Goal: Task Accomplishment & Management: Manage account settings

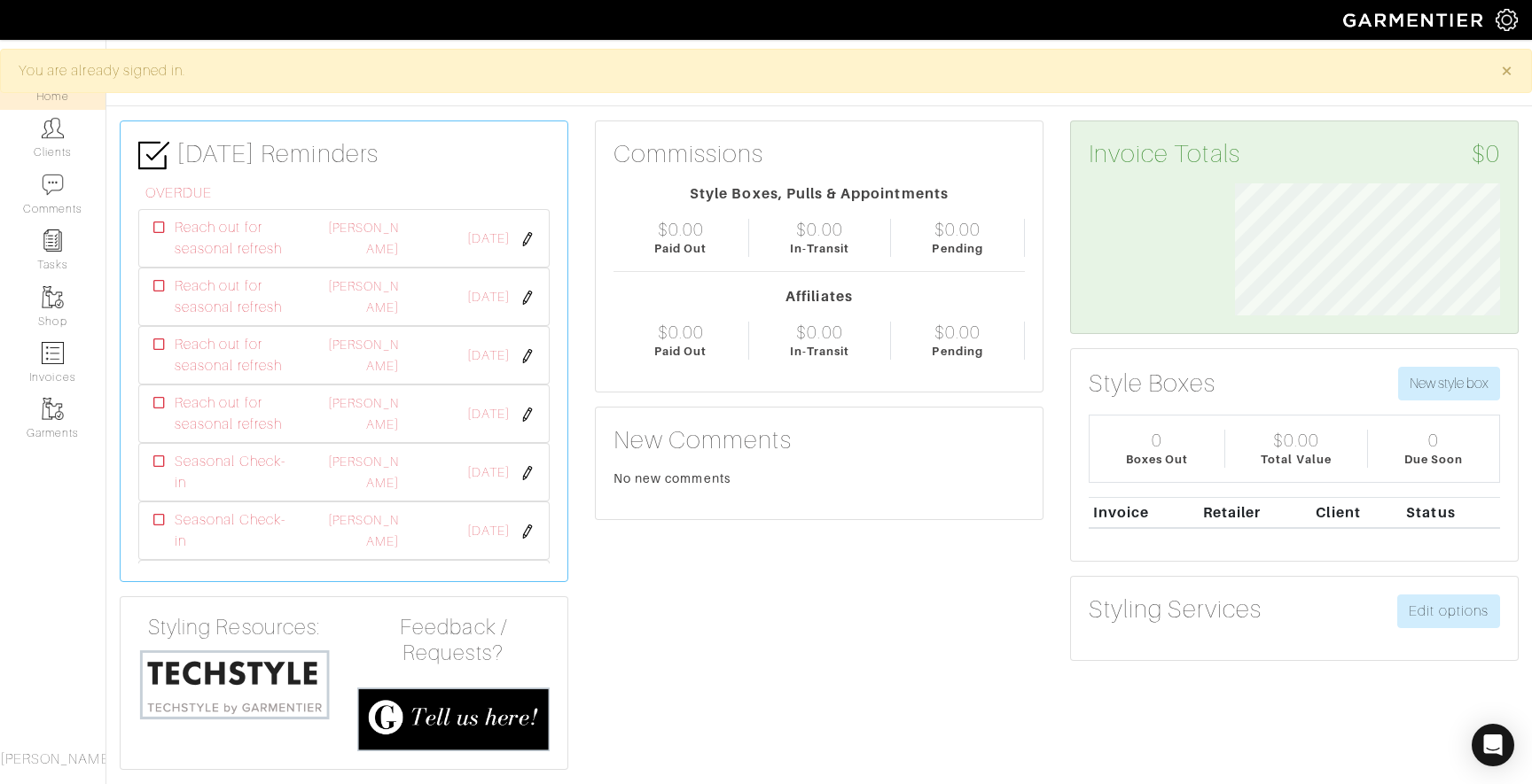
scroll to position [132, 292]
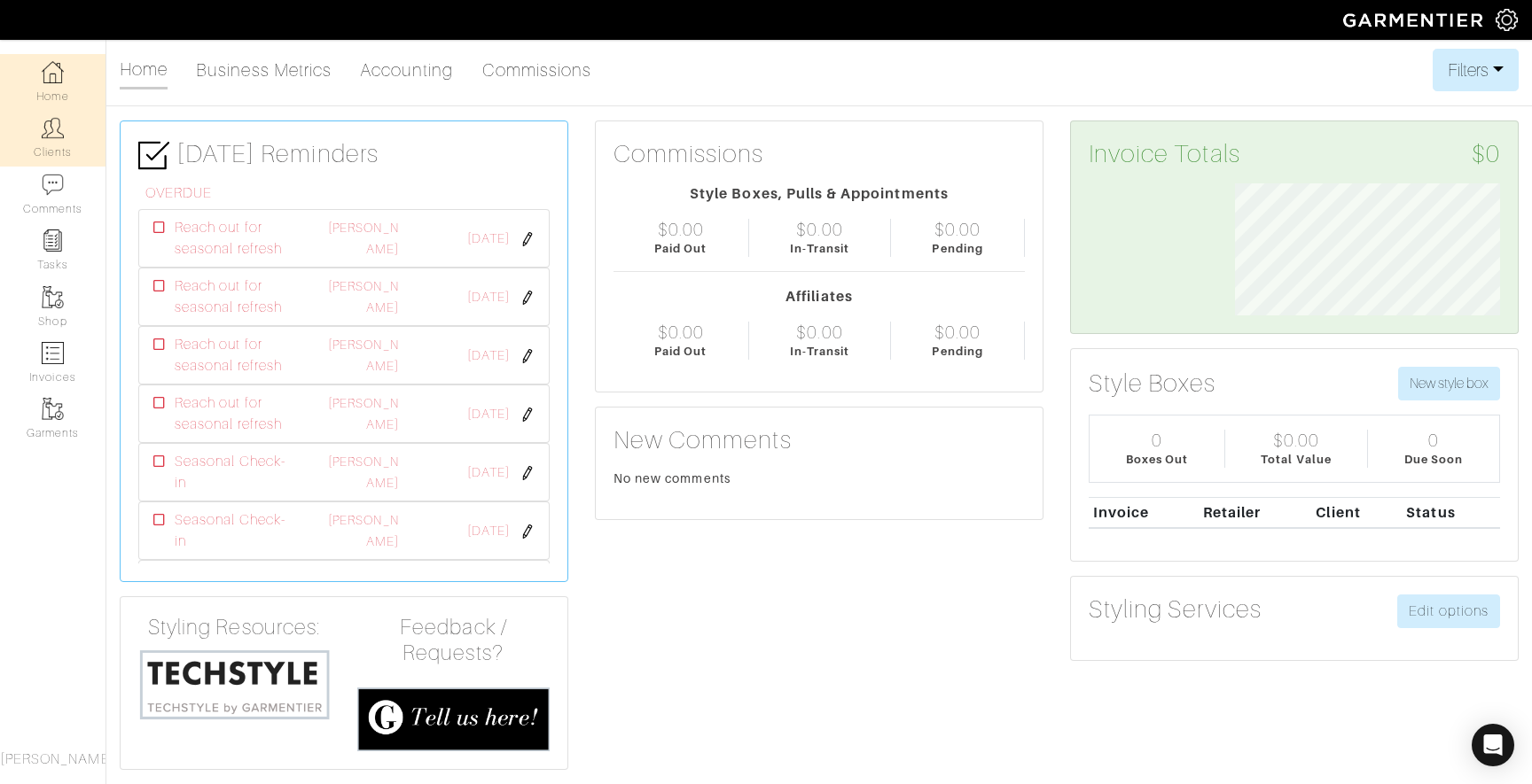
click at [71, 121] on link "Clients" at bounding box center [53, 137] width 105 height 55
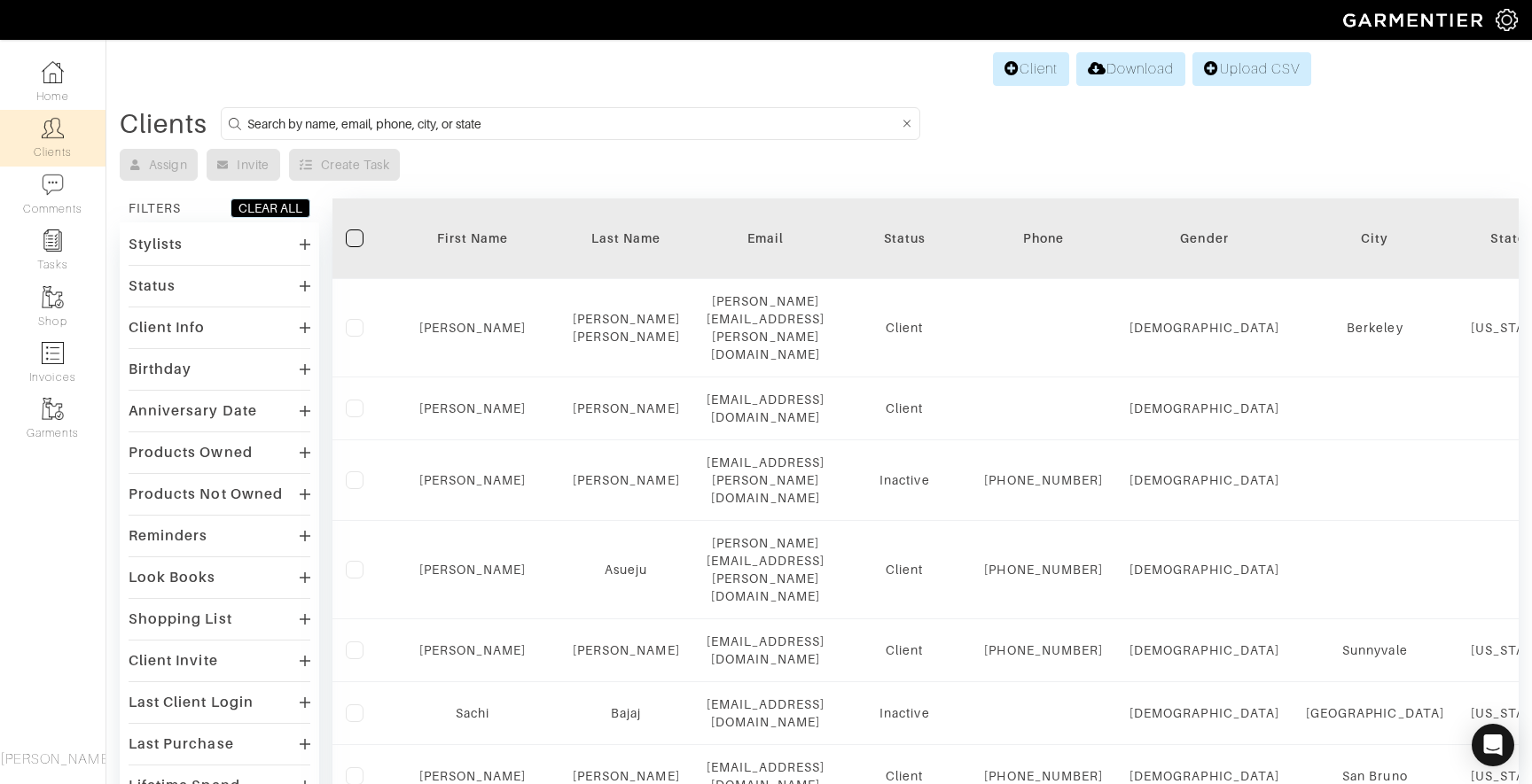
click at [491, 114] on input at bounding box center [573, 124] width 651 height 23
type input "bianca"
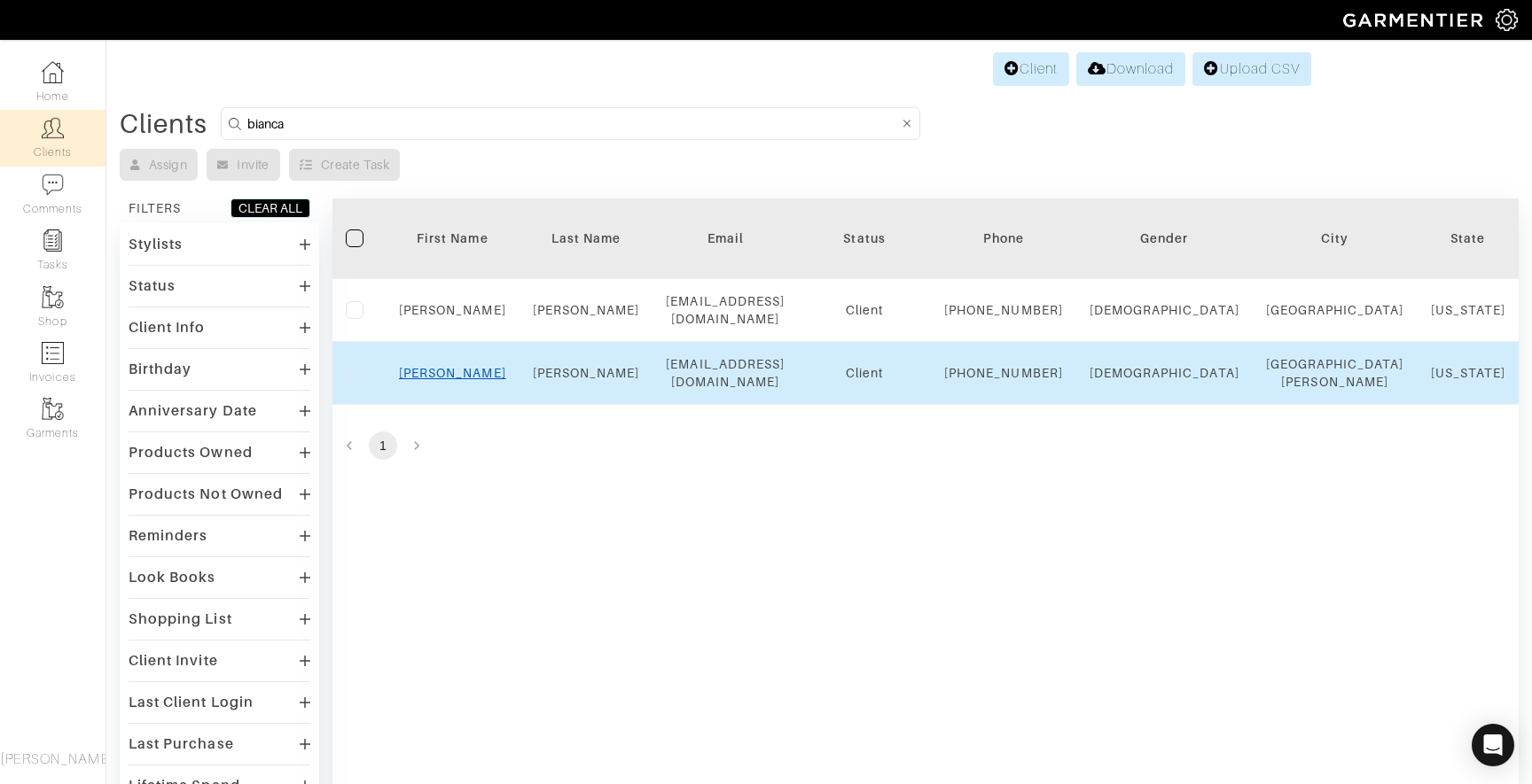
click at [443, 380] on link "Bianca" at bounding box center [452, 372] width 107 height 14
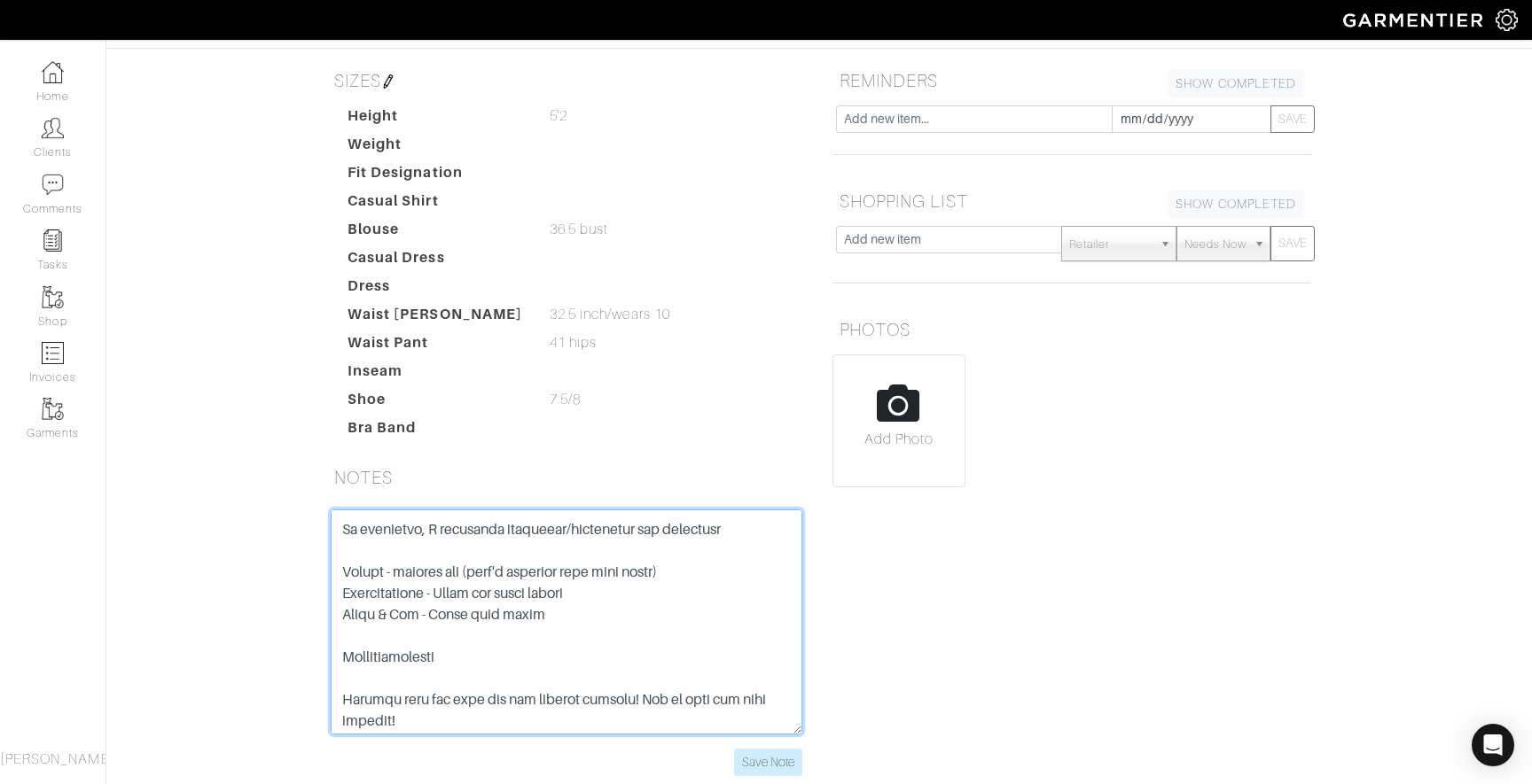
scroll to position [574, 0]
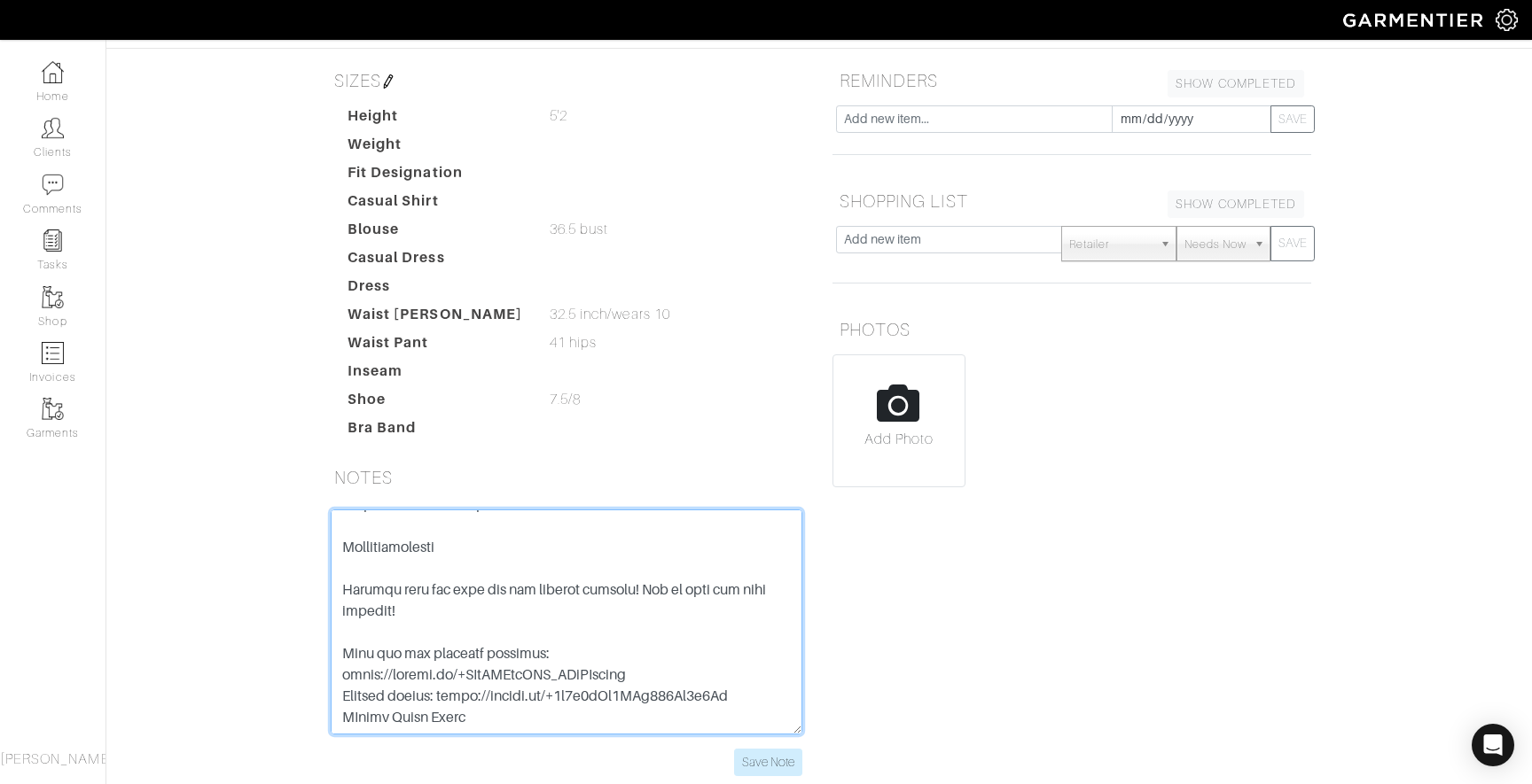
drag, startPoint x: 346, startPoint y: 457, endPoint x: 517, endPoint y: 635, distance: 246.8
click at [517, 635] on textarea at bounding box center [566, 621] width 471 height 225
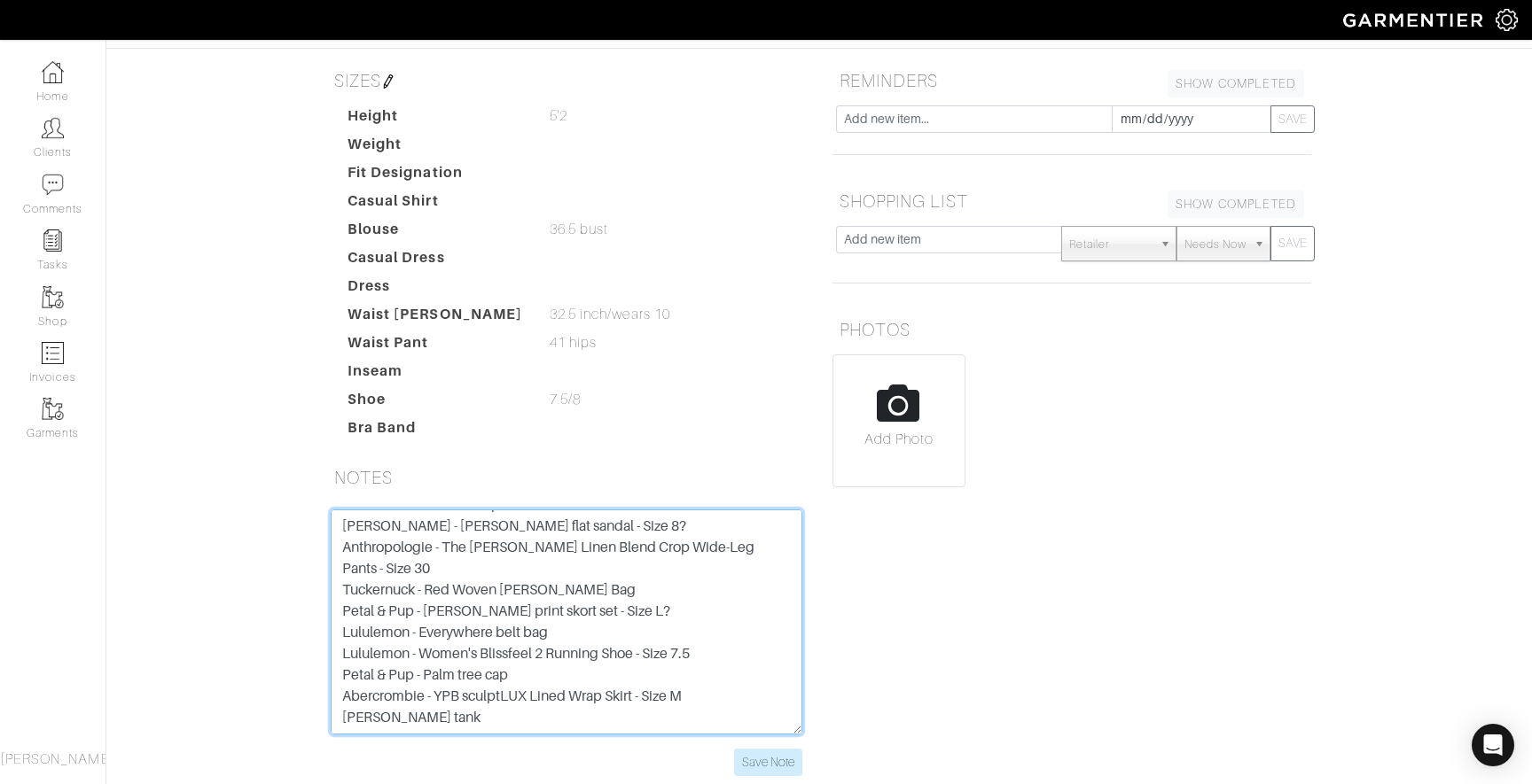
scroll to position [0, 0]
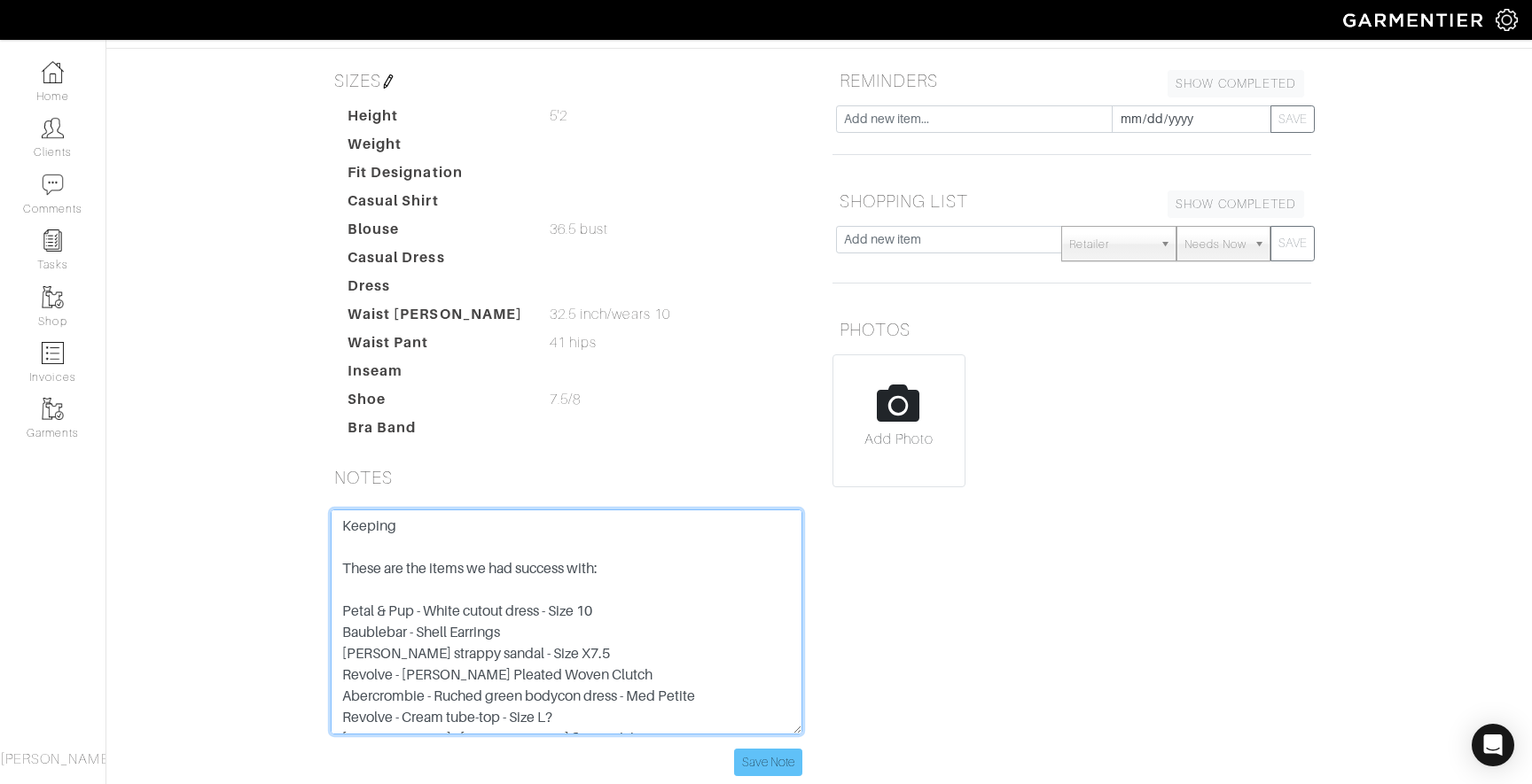
type textarea "Keeping These are the items we had success with: Petal & Pup - White cutout dre…"
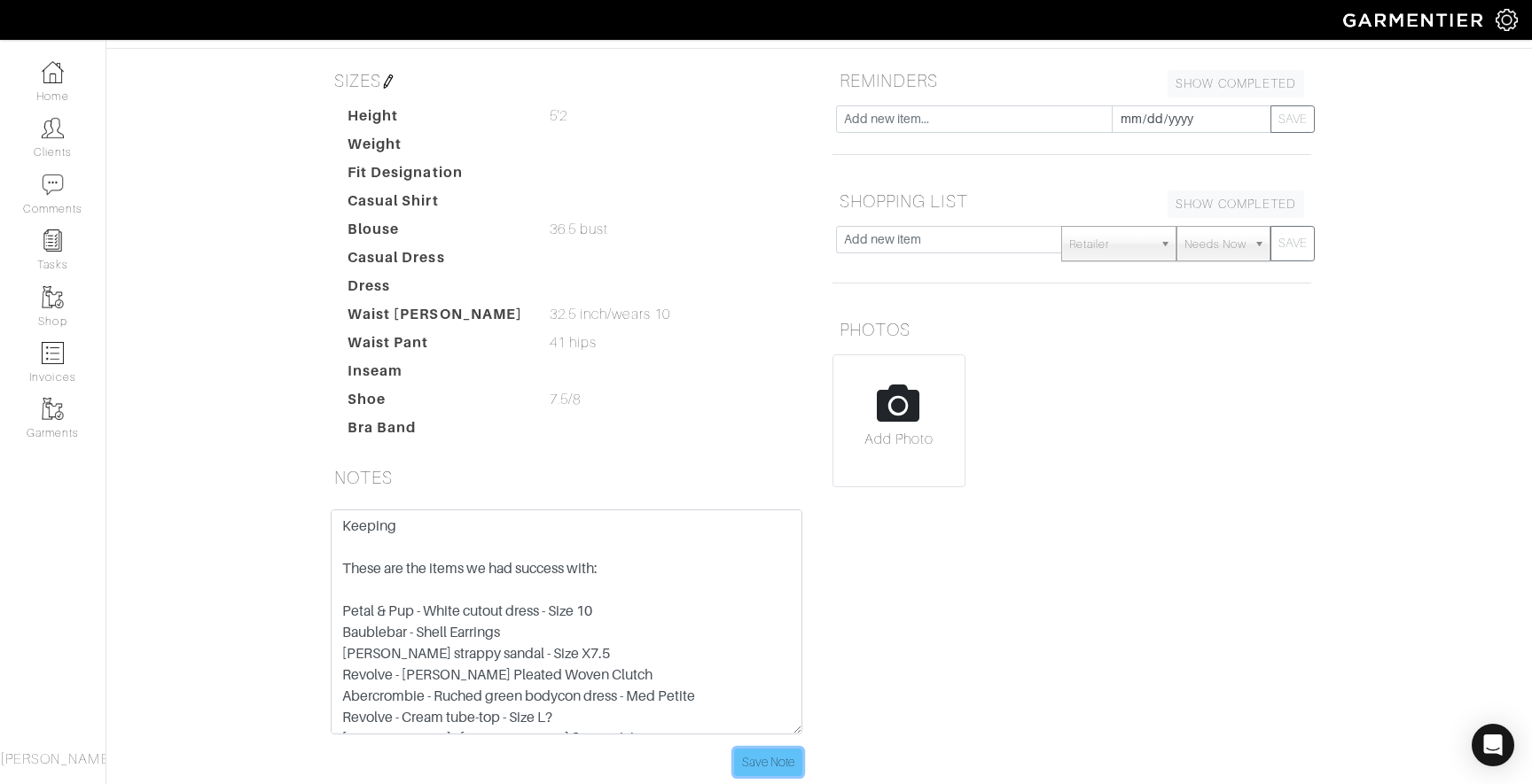
click at [750, 749] on input "Save Note" at bounding box center [768, 762] width 69 height 27
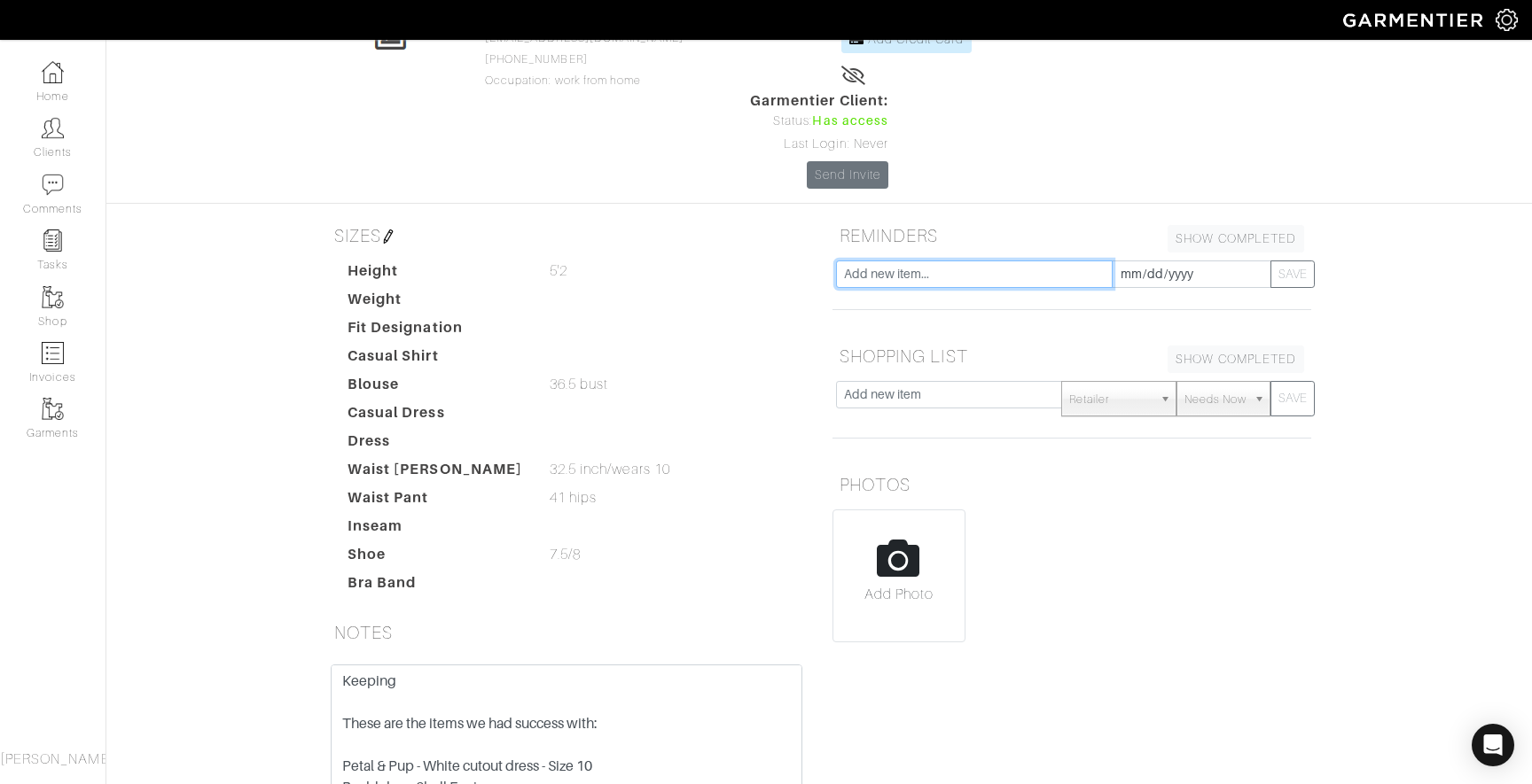
click at [964, 260] on input "text" at bounding box center [974, 274] width 276 height 27
type input "Seasonal Check-in"
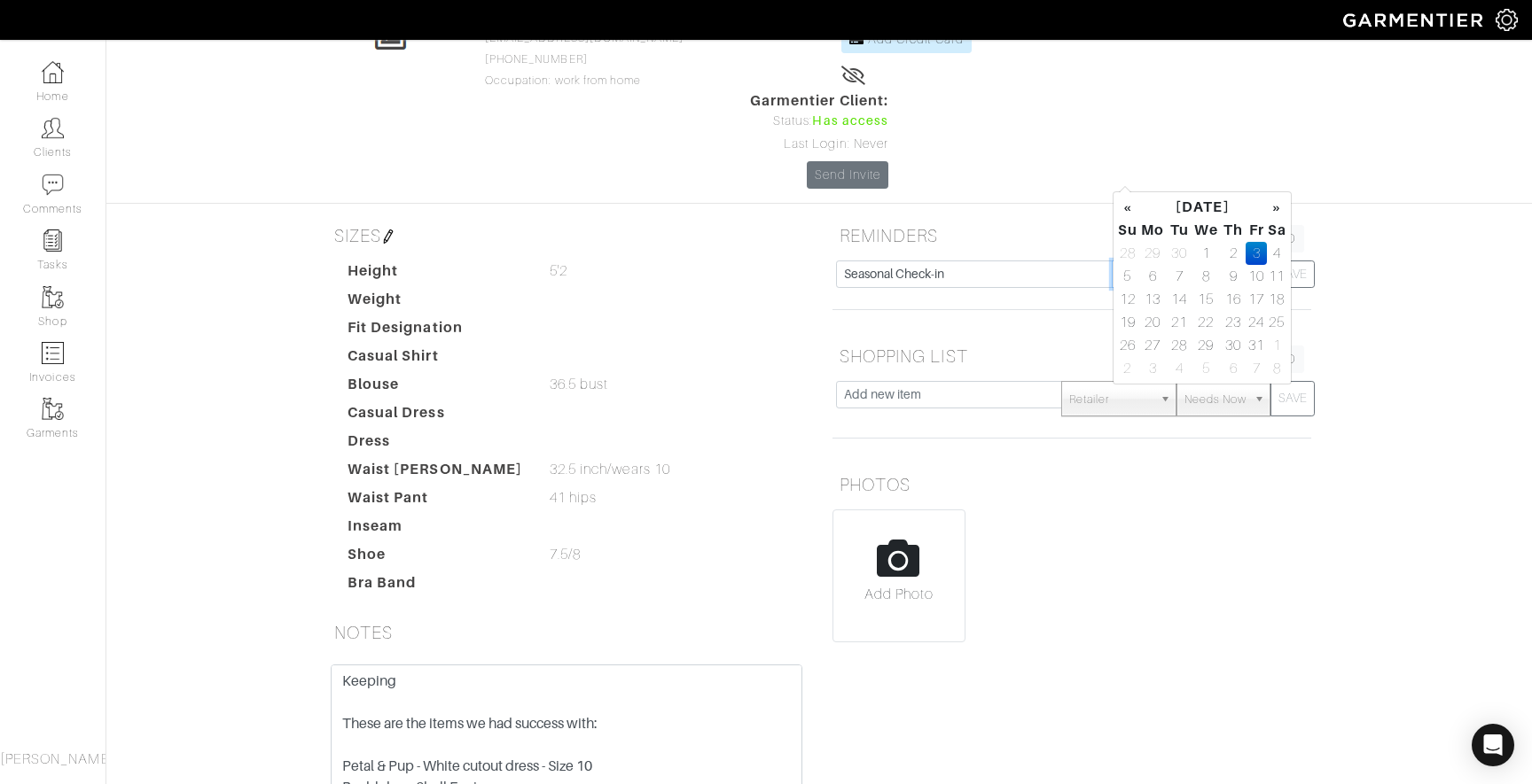
click at [1126, 260] on input "[DATE]" at bounding box center [1192, 274] width 160 height 27
click at [1274, 204] on th "»" at bounding box center [1277, 207] width 21 height 24
click at [1276, 206] on th "»" at bounding box center [1277, 207] width 21 height 24
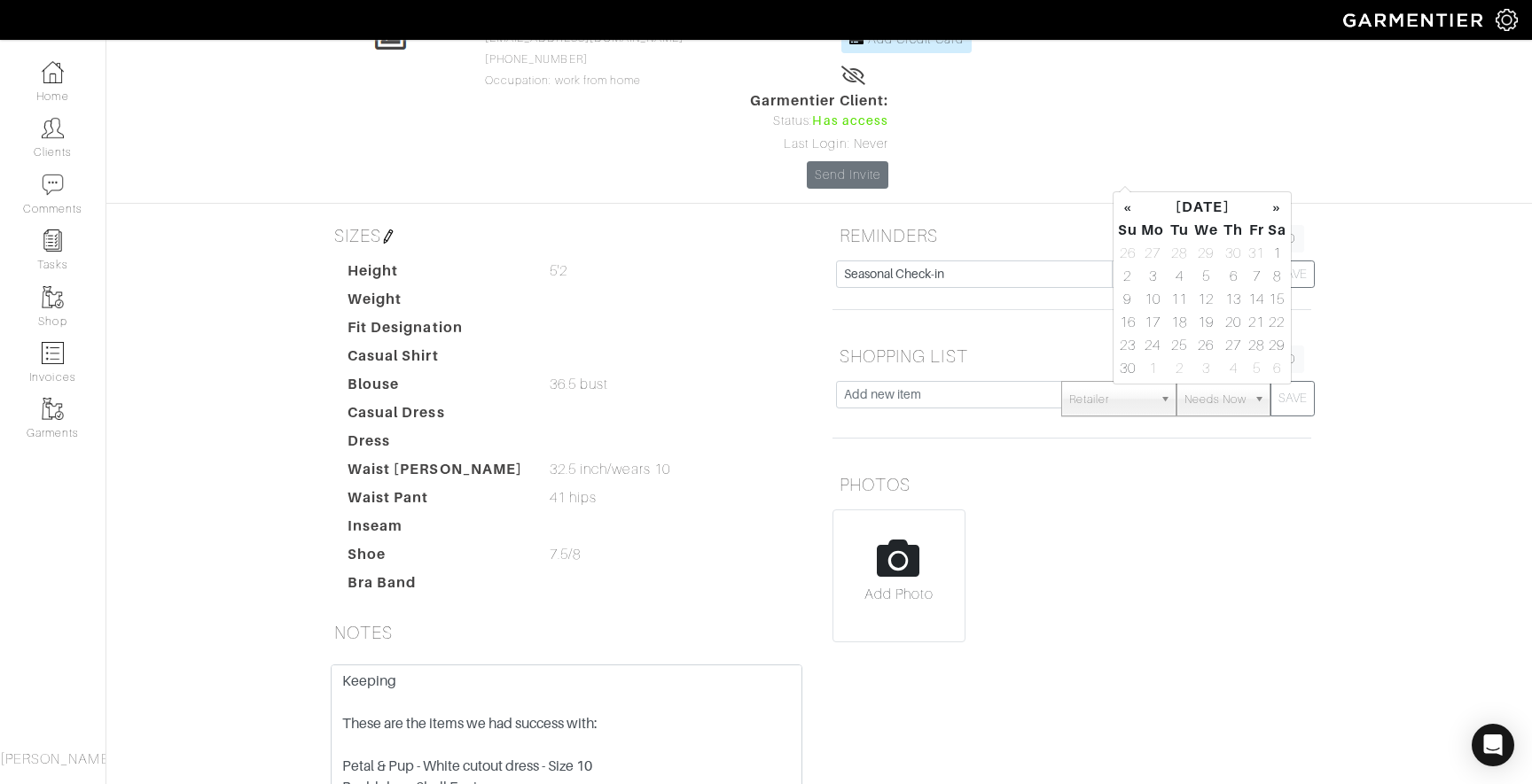
click at [1276, 206] on th "»" at bounding box center [1277, 207] width 21 height 24
click at [1151, 282] on td "5" at bounding box center [1152, 276] width 29 height 24
type input "[DATE]"
click at [936, 260] on div "Seasonal Check-in [DATE] SAVE" at bounding box center [1071, 299] width 505 height 78
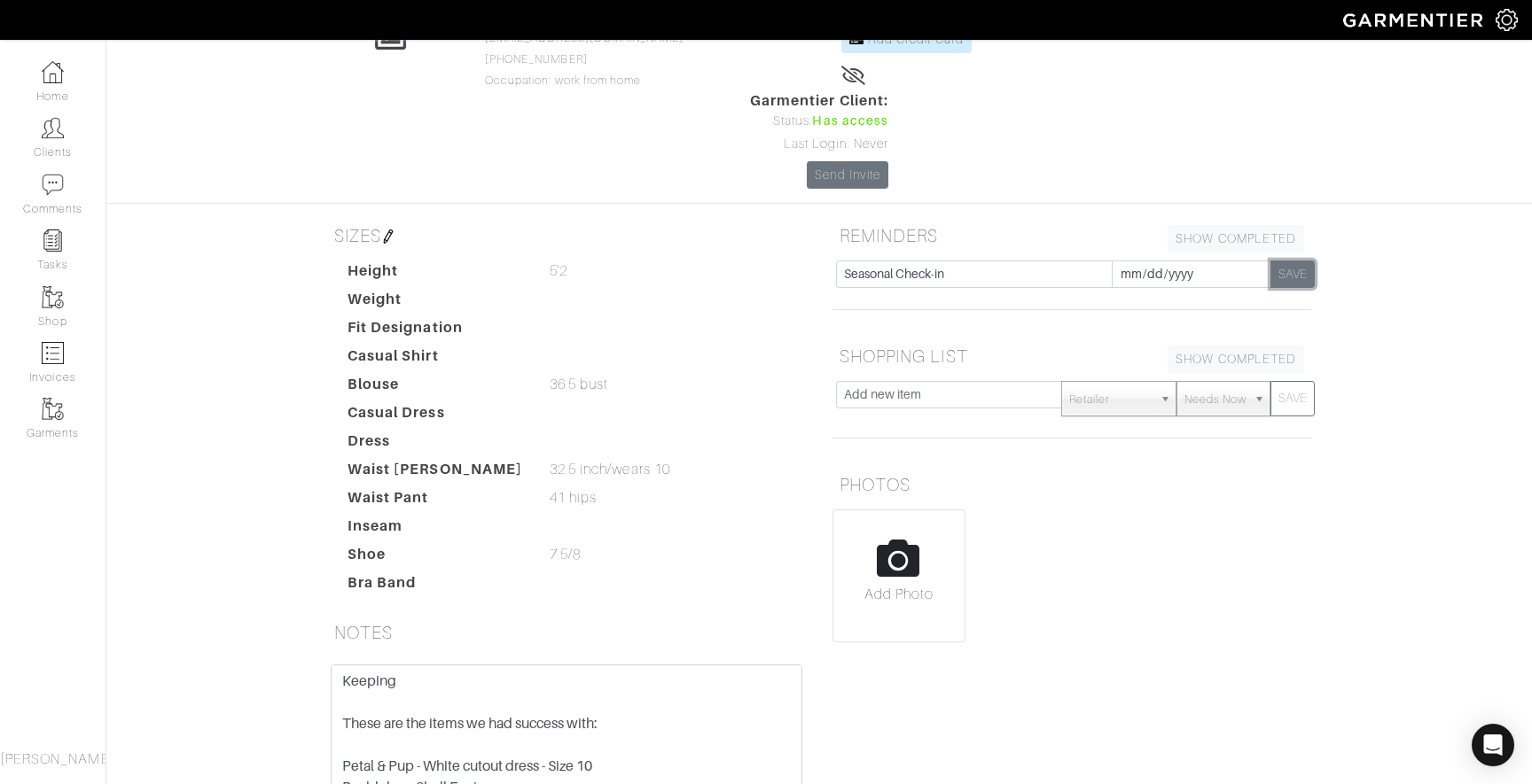
click at [1295, 260] on button "SAVE" at bounding box center [1292, 274] width 44 height 27
type input "[DATE]"
